Goal: Find specific page/section: Find specific page/section

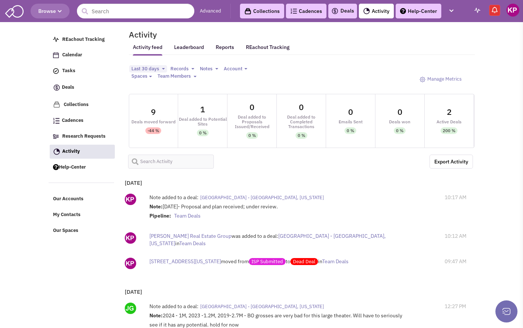
select select
click at [360, 11] on link "Activity" at bounding box center [376, 11] width 35 height 15
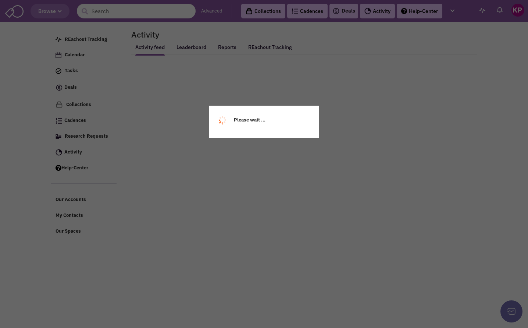
select select
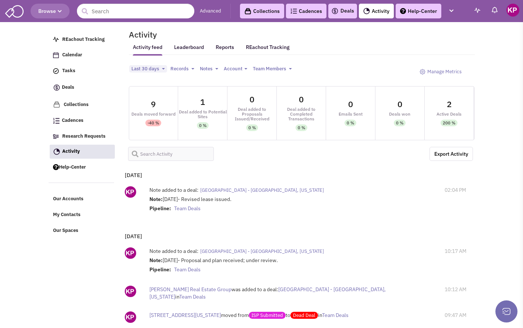
select select
click at [340, 3] on header "Browse Advanced Collections Cadences 0 Deals Activity Help-Center Calendar" at bounding box center [261, 11] width 523 height 22
click at [347, 10] on link "Deals" at bounding box center [342, 11] width 23 height 9
click at [344, 10] on link "Deals" at bounding box center [342, 11] width 23 height 9
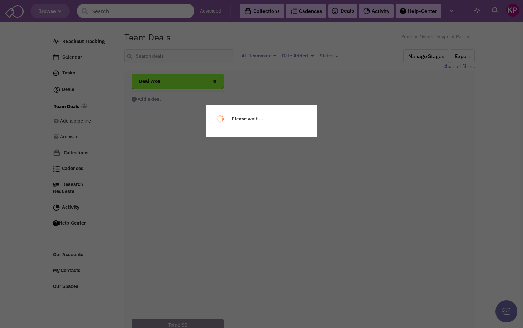
select select
select select "1896"
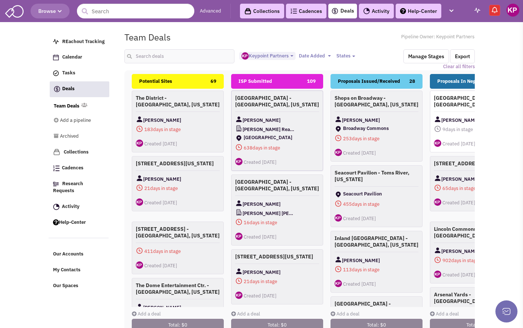
scroll to position [7, 0]
click at [382, 10] on link "Activity" at bounding box center [376, 11] width 35 height 15
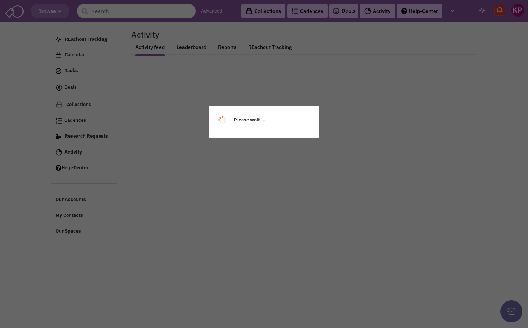
select select
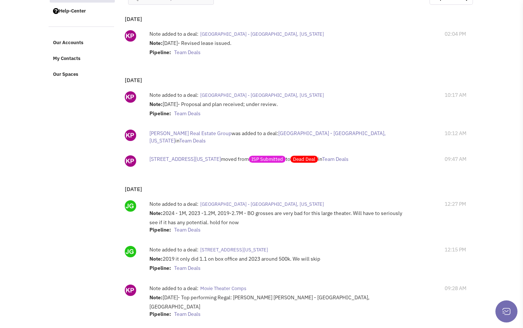
scroll to position [37, 0]
